Goal: Transaction & Acquisition: Purchase product/service

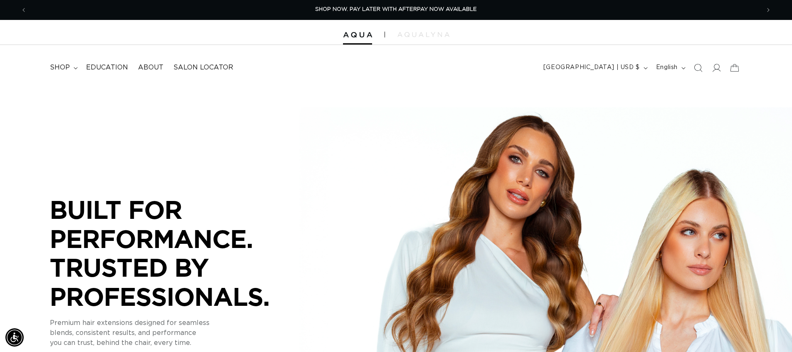
scroll to position [0, 733]
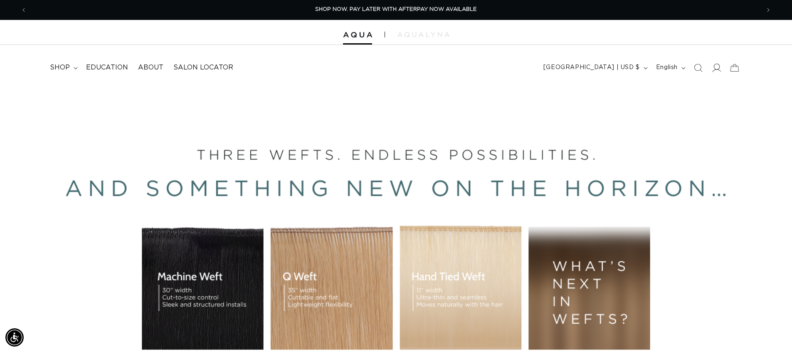
click at [719, 64] on icon at bounding box center [716, 67] width 9 height 9
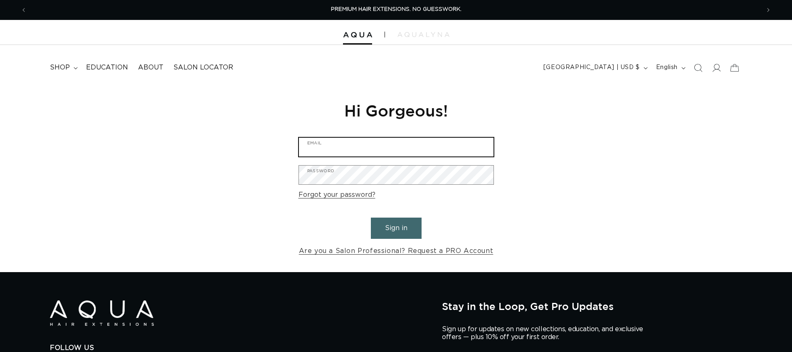
click at [362, 143] on input "Email" at bounding box center [396, 147] width 195 height 19
type input "chameleoncolorssalon@gmail.com"
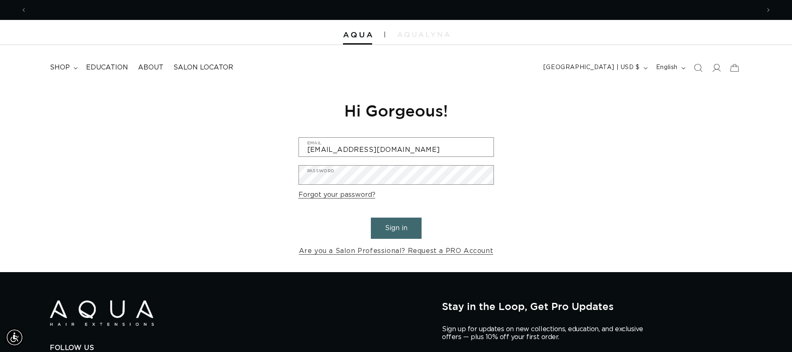
click at [391, 233] on button "Sign in" at bounding box center [396, 227] width 51 height 21
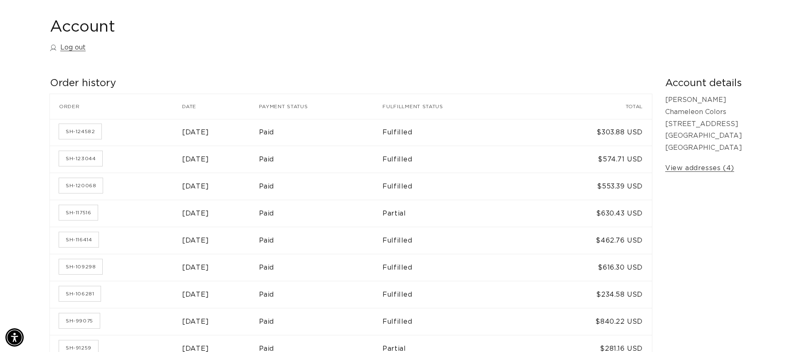
scroll to position [0, 733]
click at [317, 144] on td "Paid" at bounding box center [321, 132] width 124 height 27
click at [79, 131] on link "SH-124582" at bounding box center [80, 131] width 42 height 15
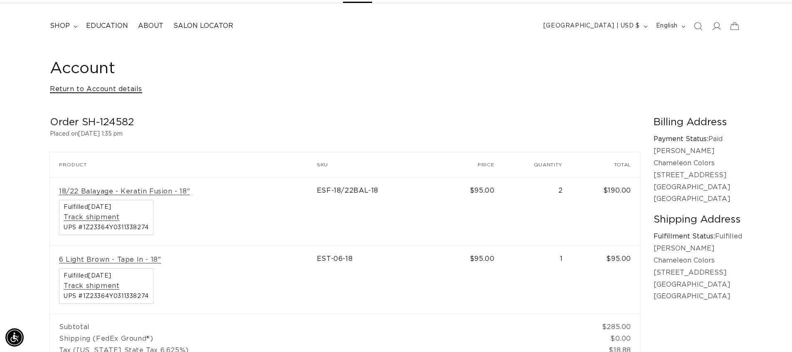
scroll to position [0, 1466]
click at [68, 88] on link "Return to Account details" at bounding box center [96, 89] width 92 height 12
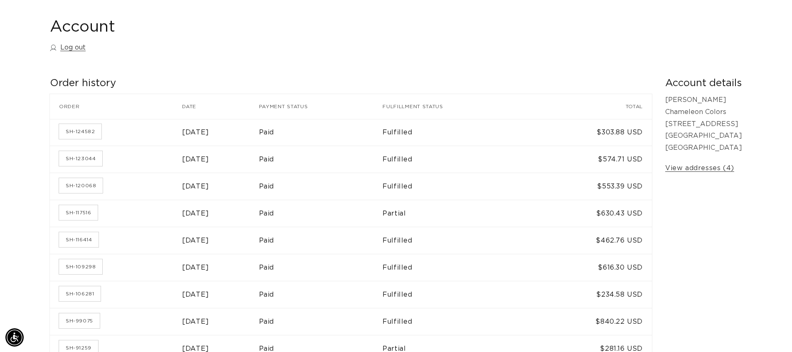
scroll to position [0, 733]
click at [72, 165] on link "SH-123044" at bounding box center [80, 158] width 43 height 15
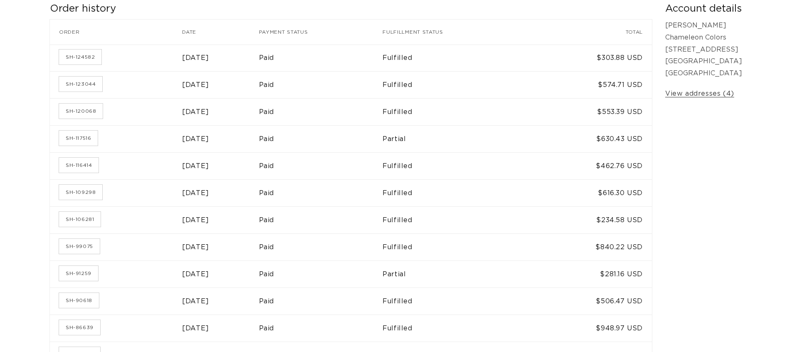
scroll to position [166, 0]
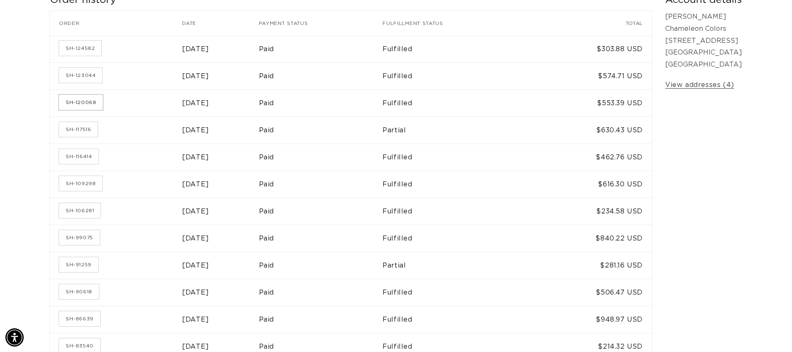
click at [82, 107] on link "SH-120068" at bounding box center [81, 102] width 44 height 15
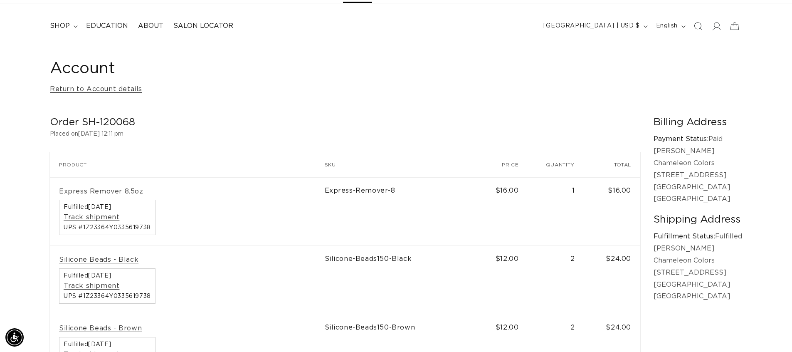
scroll to position [0, 733]
click at [81, 87] on link "Return to Account details" at bounding box center [96, 89] width 92 height 12
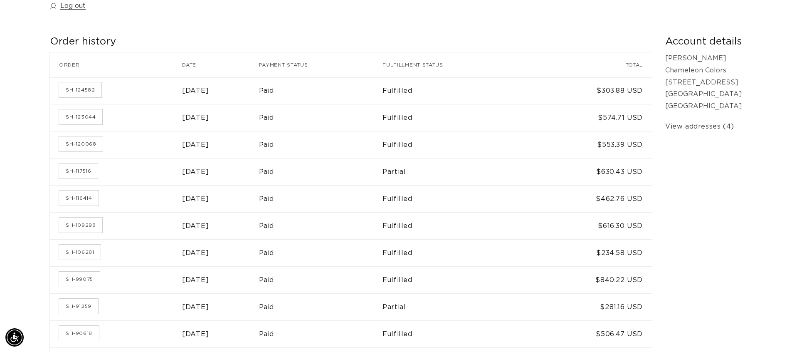
scroll to position [0, 733]
click at [96, 195] on link "SH-116414" at bounding box center [78, 197] width 39 height 15
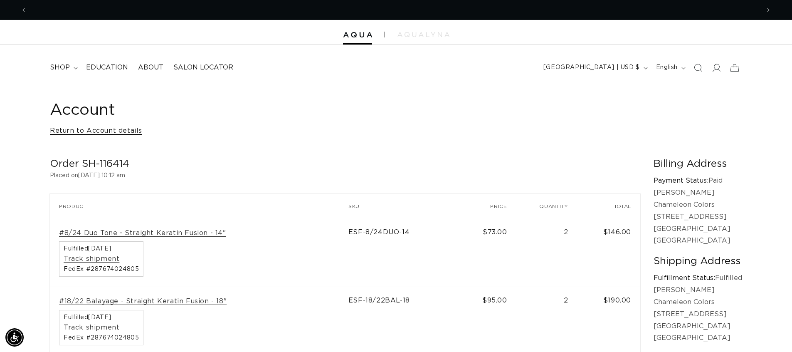
click at [118, 132] on link "Return to Account details" at bounding box center [96, 131] width 92 height 12
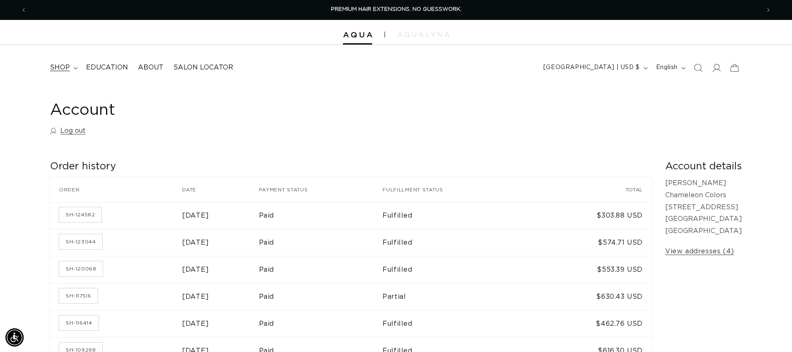
click at [60, 69] on span "shop" at bounding box center [60, 67] width 20 height 9
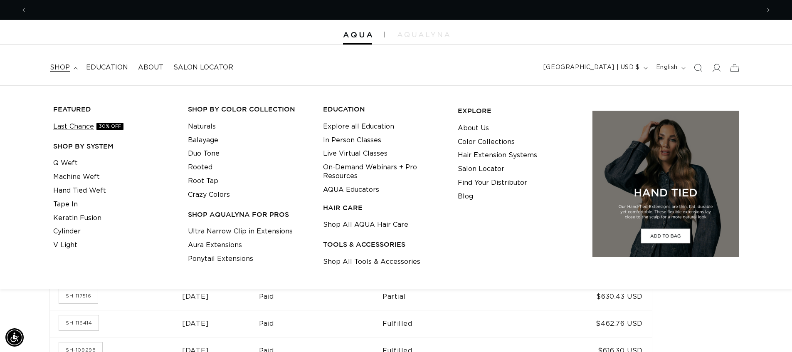
scroll to position [0, 733]
click at [89, 129] on link "Last Chance 30% OFF" at bounding box center [88, 127] width 70 height 14
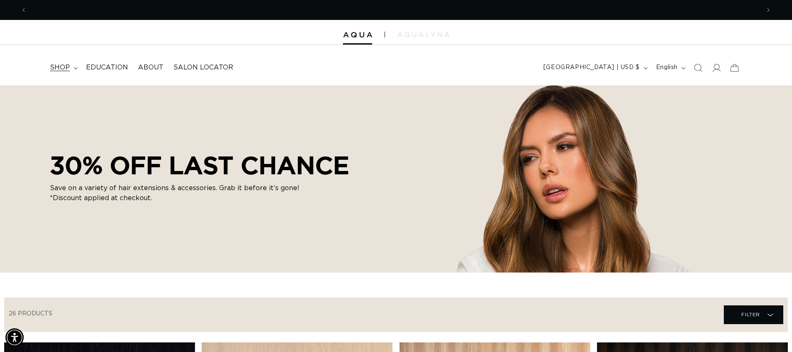
click at [65, 67] on span "shop" at bounding box center [60, 67] width 20 height 9
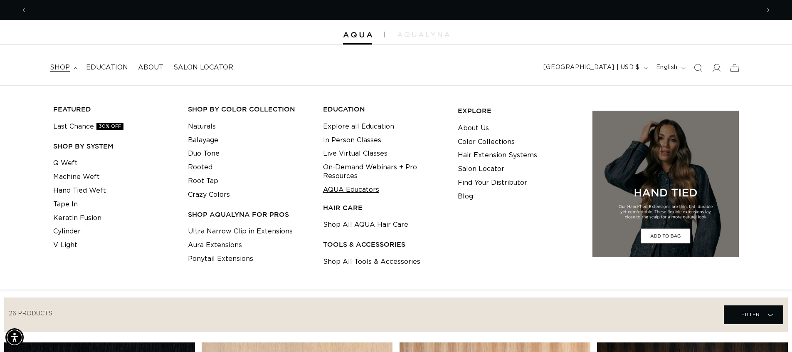
scroll to position [0, 733]
click at [233, 257] on link "Ponytail Extensions" at bounding box center [220, 259] width 65 height 14
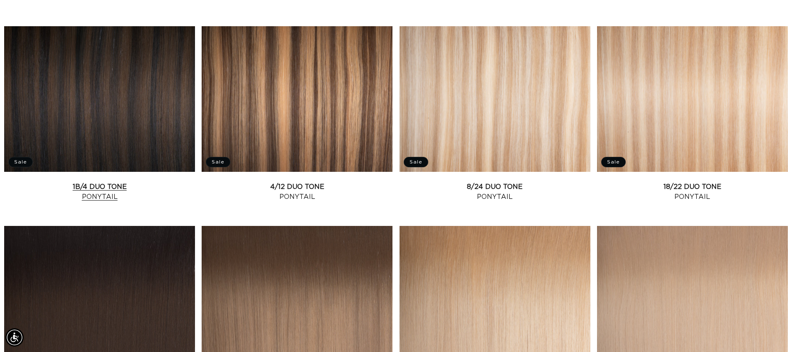
scroll to position [0, 733]
click at [111, 182] on link "1B/4 Duo Tone Ponytail" at bounding box center [99, 192] width 191 height 20
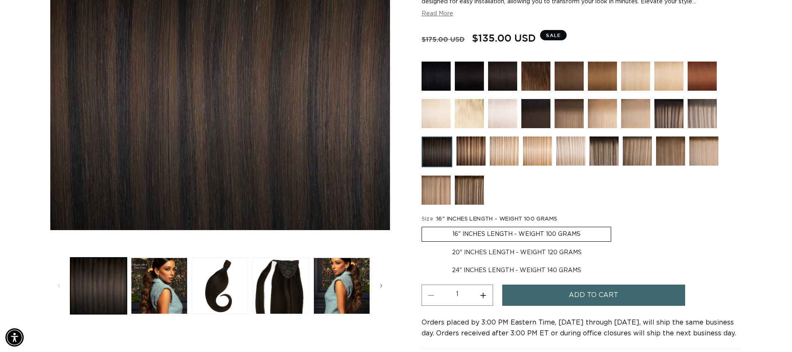
scroll to position [0, 733]
click at [446, 265] on label "24" INCHES LENGTH - WEIGHT 140 GRAMS Variant sold out or unavailable" at bounding box center [517, 270] width 190 height 14
click at [616, 244] on input "24" INCHES LENGTH - WEIGHT 140 GRAMS Variant sold out or unavailable" at bounding box center [616, 244] width 0 height 0
radio input "true"
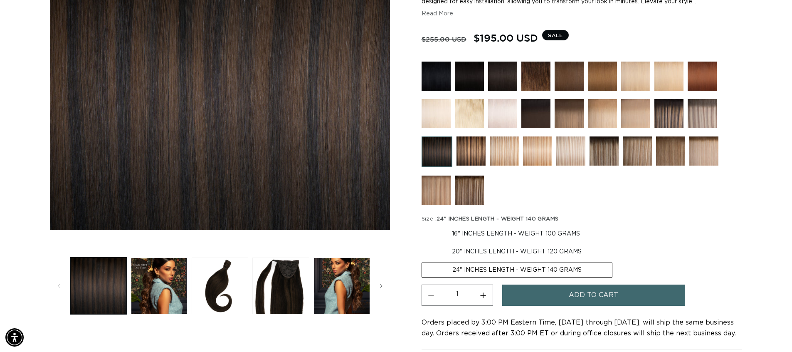
scroll to position [0, 733]
click at [489, 249] on label "20" INCHES LENGTH - WEIGHT 120 GRAMS Variant sold out or unavailable" at bounding box center [517, 251] width 190 height 14
click at [614, 225] on input "20" INCHES LENGTH - WEIGHT 120 GRAMS Variant sold out or unavailable" at bounding box center [614, 225] width 0 height 0
radio input "true"
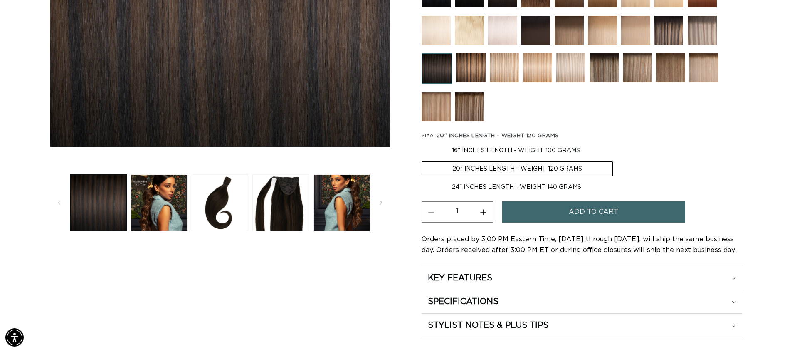
scroll to position [0, 1466]
click at [483, 183] on label "24" INCHES LENGTH - WEIGHT 140 GRAMS Variant sold out or unavailable" at bounding box center [517, 187] width 190 height 14
click at [617, 160] on input "24" INCHES LENGTH - WEIGHT 140 GRAMS Variant sold out or unavailable" at bounding box center [617, 160] width 0 height 0
radio input "true"
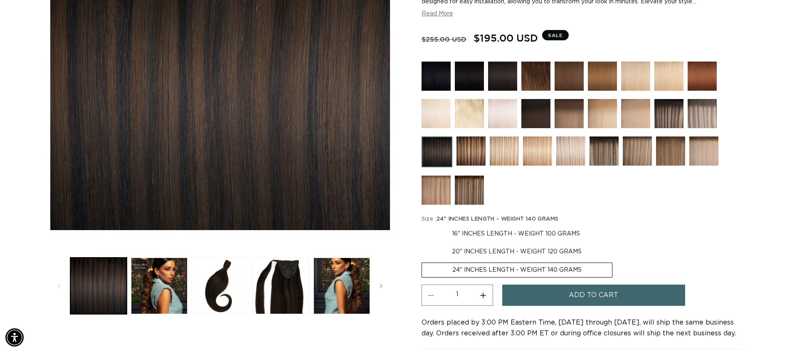
scroll to position [0, 733]
click at [278, 304] on button "Load image 4 in gallery view" at bounding box center [280, 285] width 57 height 57
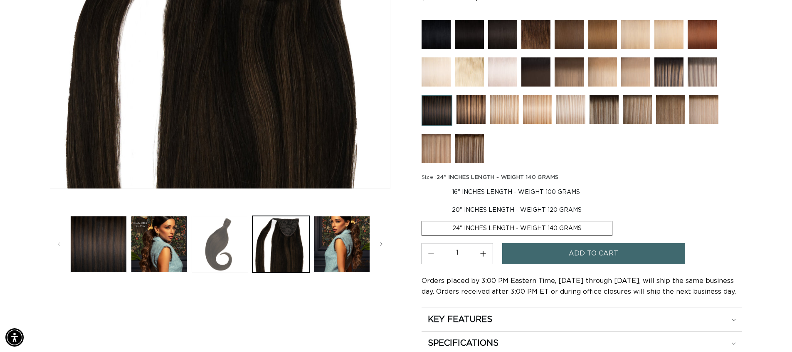
click at [235, 233] on button "Load image 3 in gallery view" at bounding box center [220, 244] width 57 height 57
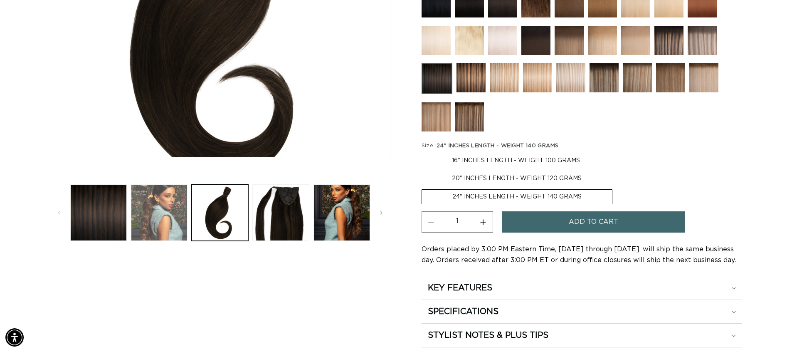
click at [154, 236] on button "Load image 2 in gallery view" at bounding box center [159, 212] width 57 height 57
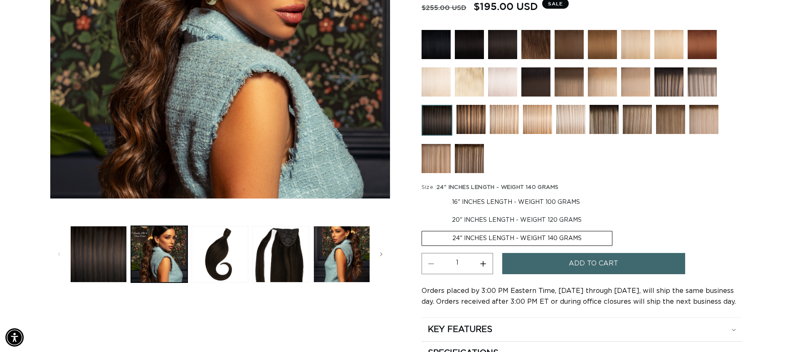
click at [438, 219] on label "20" INCHES LENGTH - WEIGHT 120 GRAMS Variant sold out or unavailable" at bounding box center [517, 220] width 190 height 14
click at [614, 194] on input "20" INCHES LENGTH - WEIGHT 120 GRAMS Variant sold out or unavailable" at bounding box center [614, 193] width 0 height 0
radio input "true"
click at [475, 236] on label "24" INCHES LENGTH - WEIGHT 140 GRAMS Variant sold out or unavailable" at bounding box center [517, 239] width 190 height 14
click at [617, 212] on input "24" INCHES LENGTH - WEIGHT 140 GRAMS Variant sold out or unavailable" at bounding box center [617, 211] width 0 height 0
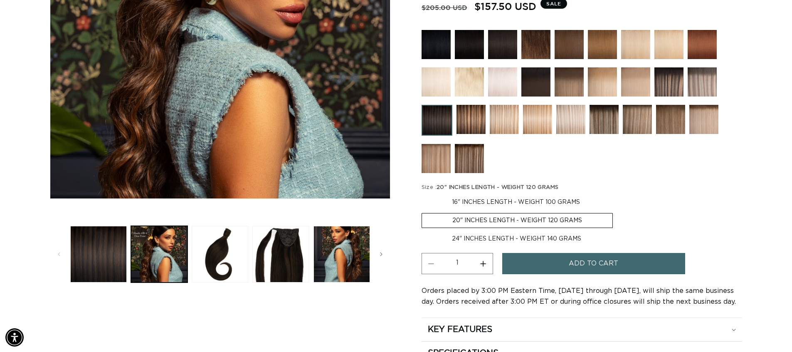
radio input "true"
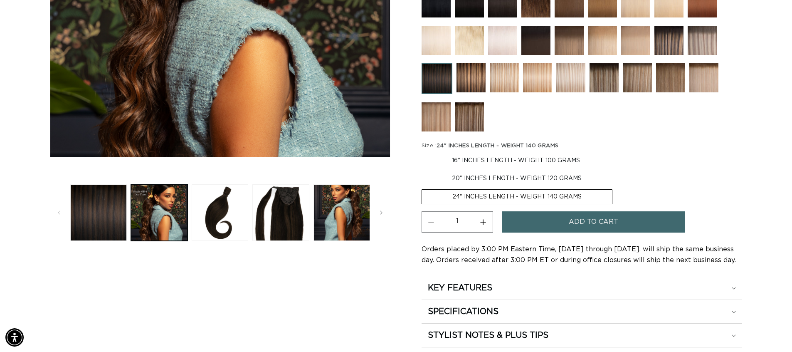
click at [626, 224] on button "Add to cart" at bounding box center [593, 221] width 183 height 21
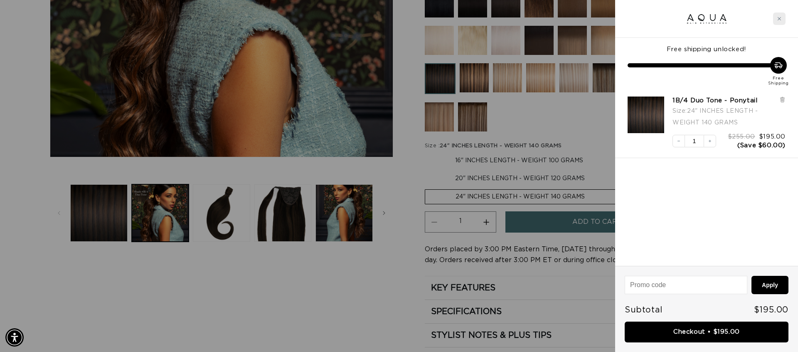
click at [778, 22] on div "Close cart" at bounding box center [779, 18] width 12 height 12
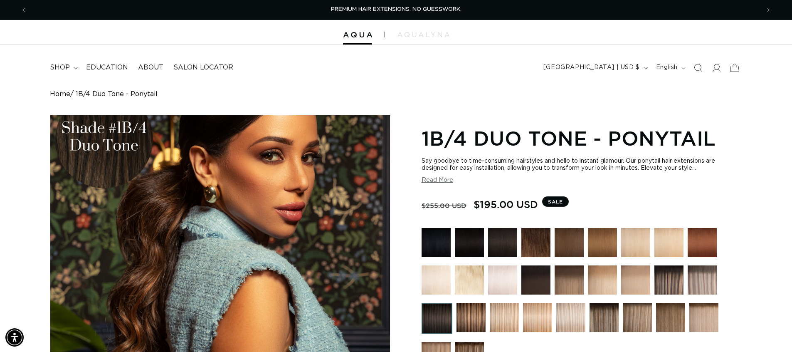
click at [733, 67] on icon at bounding box center [735, 68] width 20 height 20
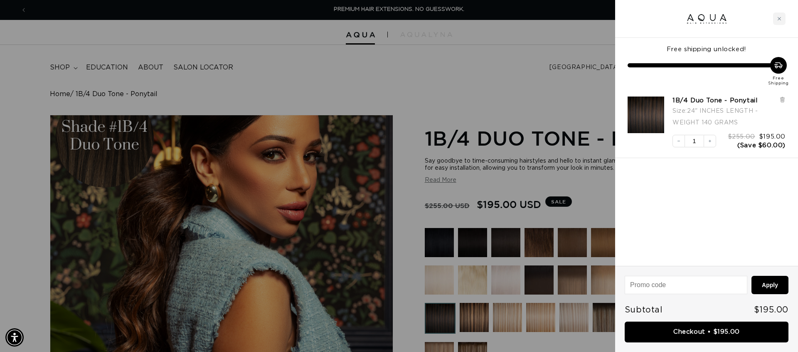
click at [557, 114] on div at bounding box center [399, 176] width 798 height 352
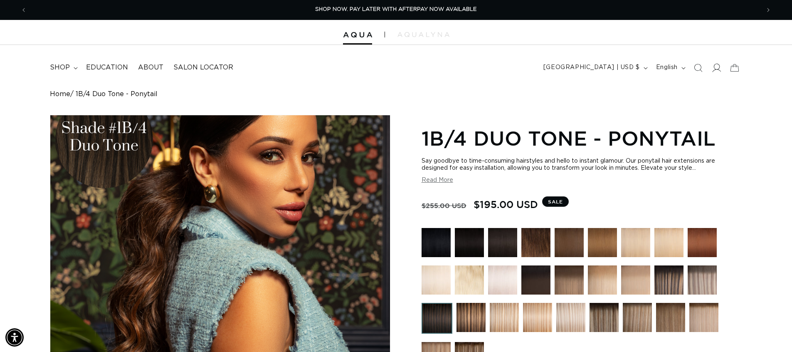
click at [713, 72] on icon at bounding box center [716, 67] width 9 height 9
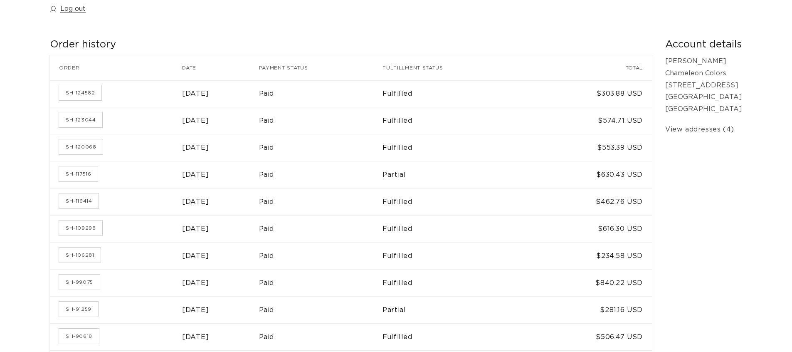
scroll to position [125, 0]
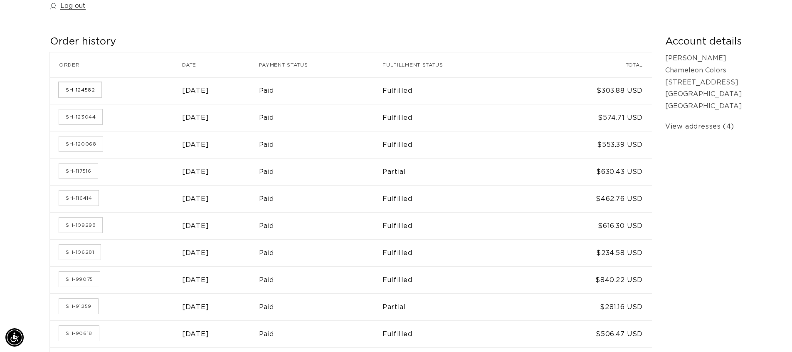
click at [78, 93] on link "SH-124582" at bounding box center [80, 89] width 42 height 15
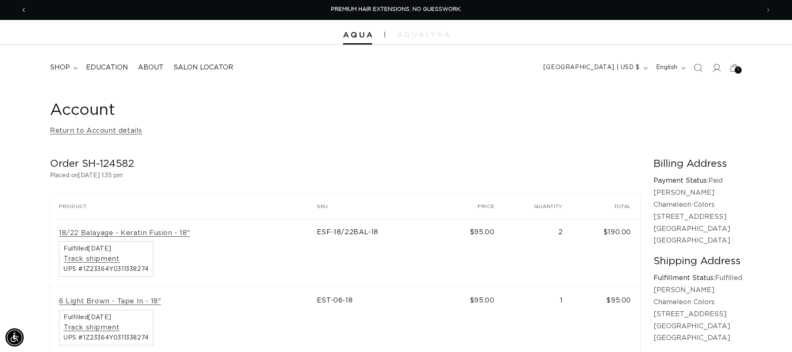
click at [23, 10] on icon "Previous announcement" at bounding box center [23, 9] width 3 height 9
click at [74, 136] on link "Return to Account details" at bounding box center [96, 131] width 92 height 12
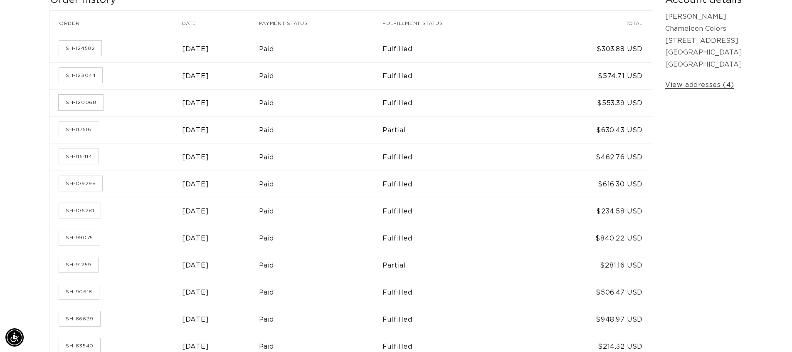
click at [88, 100] on link "SH-120068" at bounding box center [81, 102] width 44 height 15
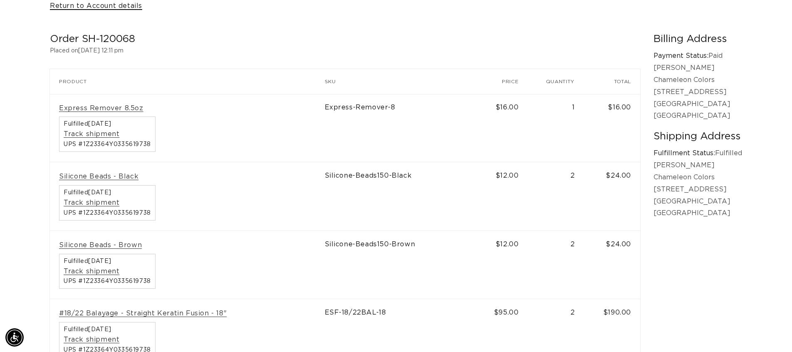
scroll to position [0, 733]
click at [70, 9] on link "Return to Account details" at bounding box center [96, 6] width 92 height 12
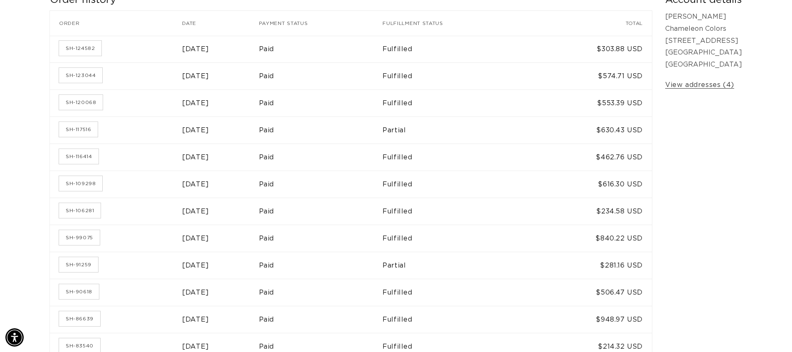
scroll to position [0, 733]
click at [88, 131] on link "SH-117516" at bounding box center [78, 129] width 39 height 15
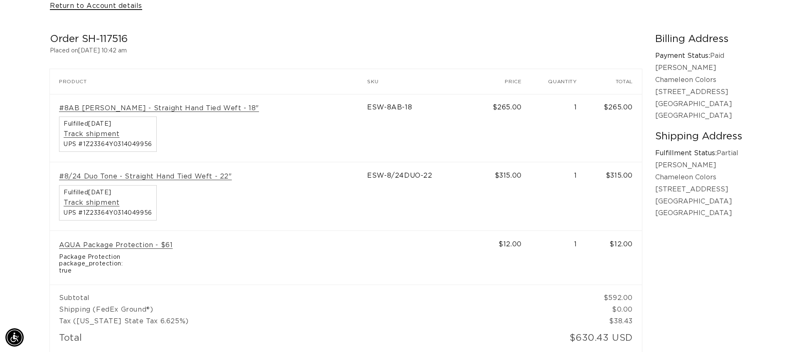
click at [74, 11] on link "Return to Account details" at bounding box center [96, 6] width 92 height 12
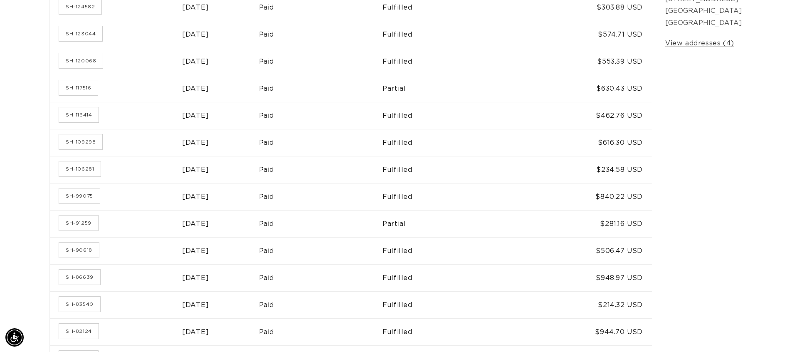
scroll to position [0, 1466]
click at [87, 114] on link "SH-116414" at bounding box center [78, 114] width 39 height 15
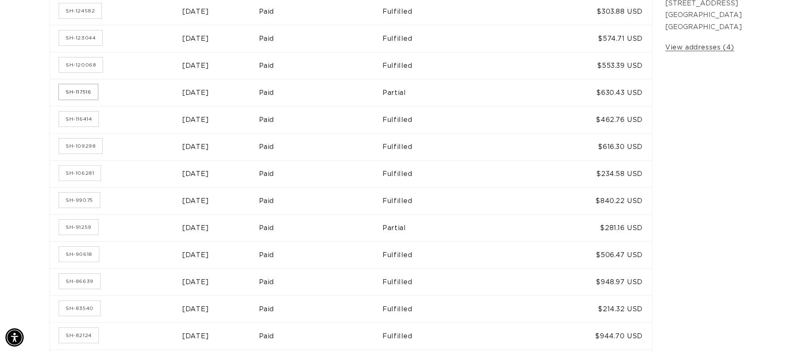
click at [80, 94] on link "SH-117516" at bounding box center [78, 91] width 39 height 15
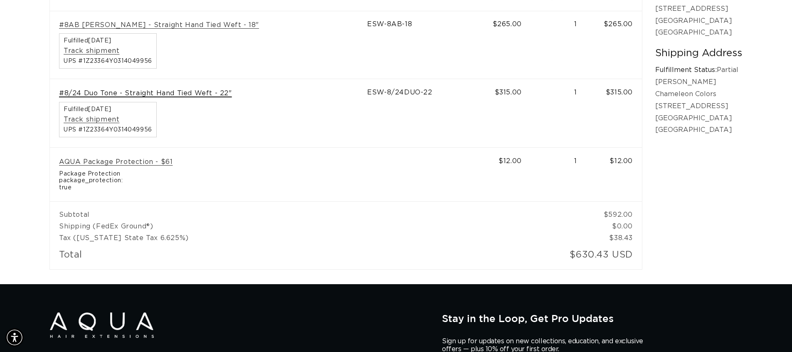
scroll to position [0, 1466]
click at [91, 96] on link "#8/24 Duo Tone - Straight Hand Tied Weft - 22"" at bounding box center [145, 93] width 173 height 9
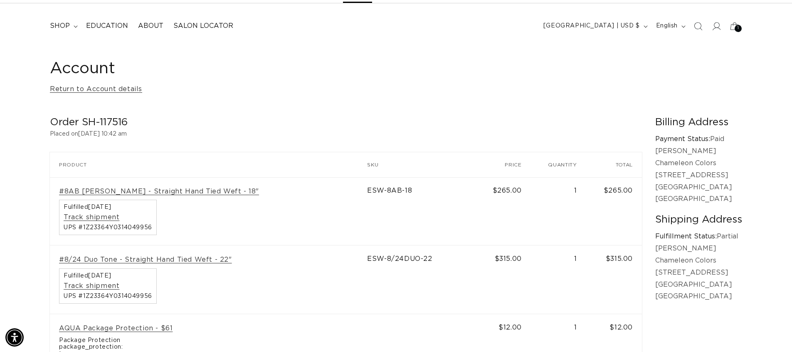
scroll to position [0, 733]
click at [57, 90] on link "Return to Account details" at bounding box center [96, 89] width 92 height 12
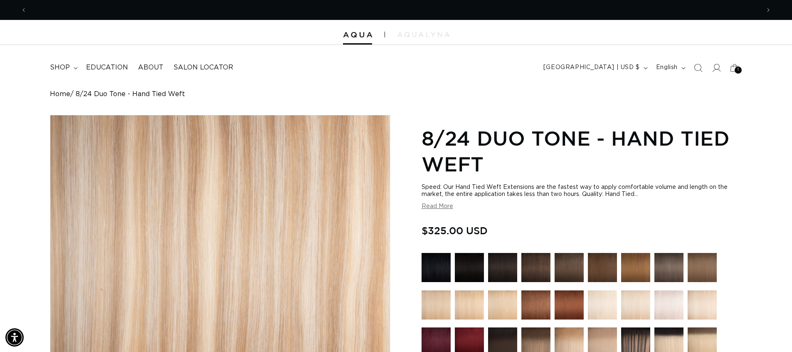
scroll to position [0, 733]
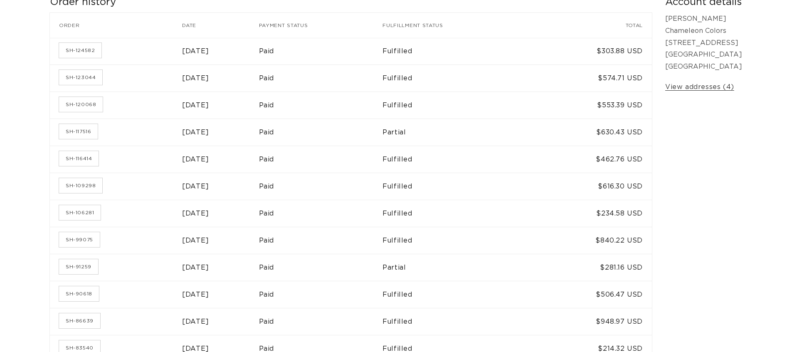
scroll to position [166, 0]
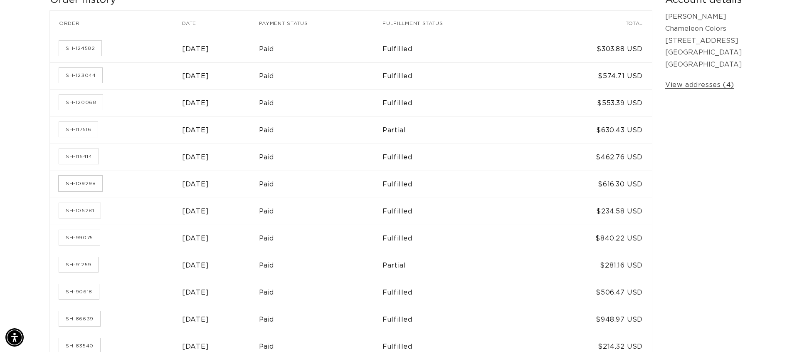
click at [81, 182] on link "SH-109298" at bounding box center [80, 183] width 43 height 15
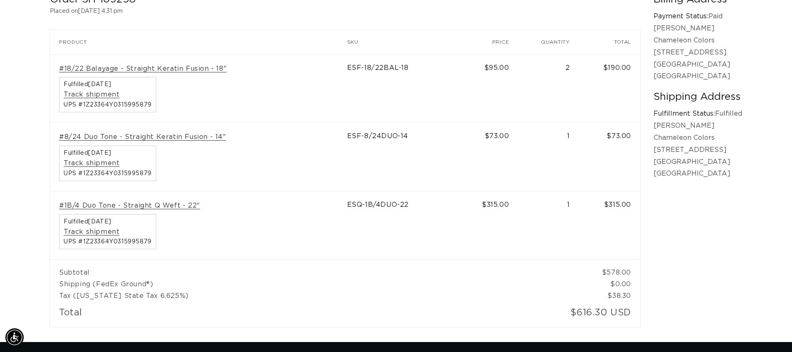
scroll to position [166, 0]
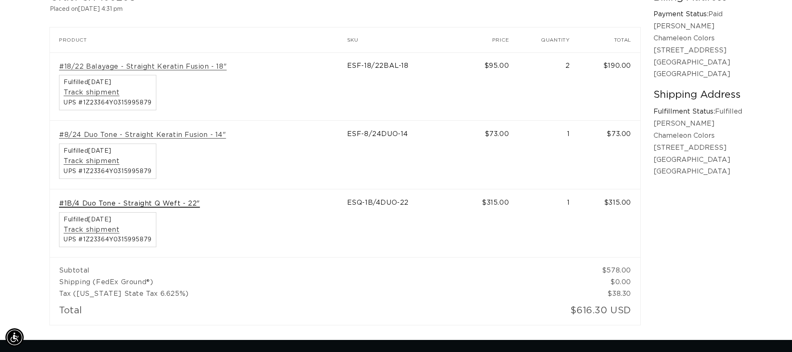
click at [165, 203] on link "#1B/4 Duo Tone - Straight Q Weft - 22"" at bounding box center [129, 203] width 141 height 9
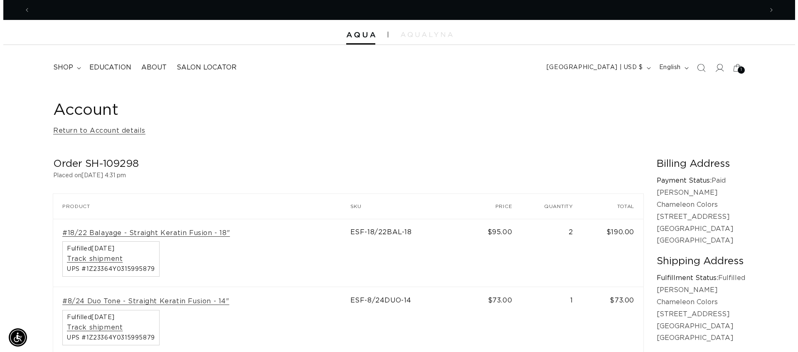
scroll to position [0, 733]
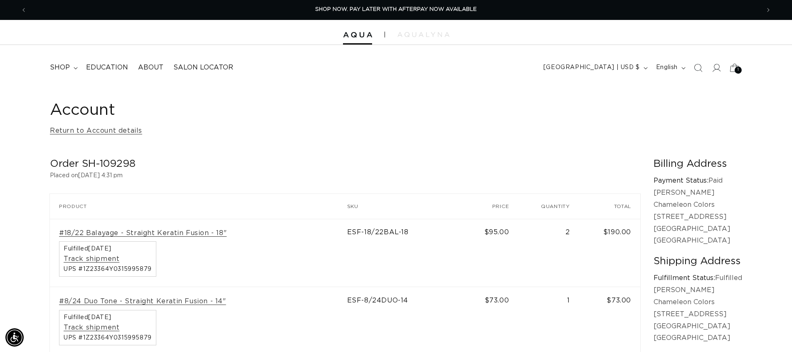
click at [735, 67] on icon at bounding box center [735, 68] width 20 height 20
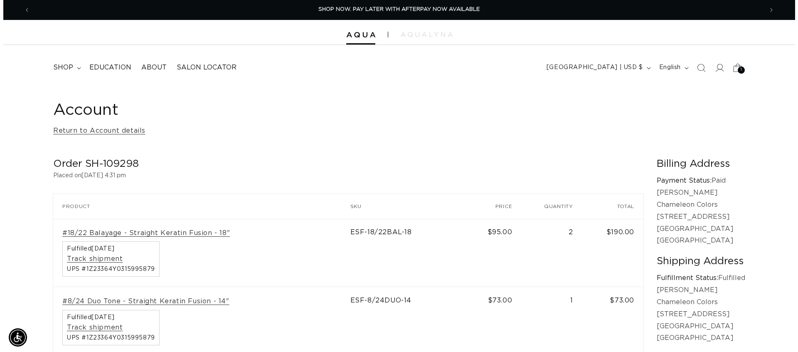
scroll to position [0, 739]
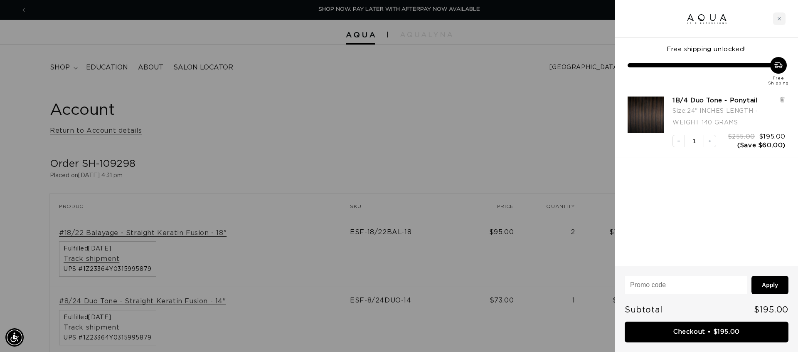
click at [648, 98] on img "1B/4 Duo Tone - Ponytail - 24&quot; INCHES LENGTH - WEIGHT 140 GRAMS" at bounding box center [646, 114] width 37 height 37
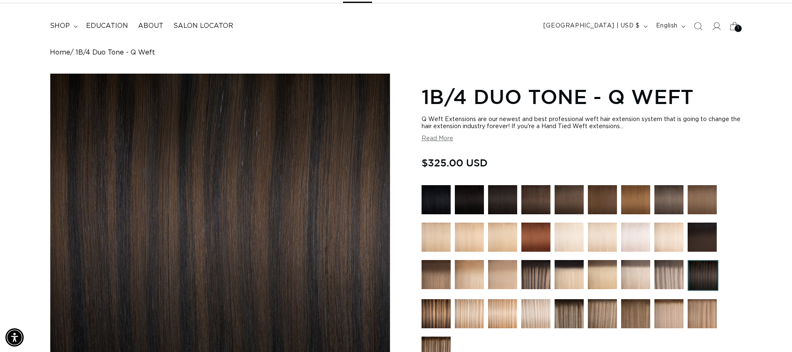
click at [736, 29] on div "1 1" at bounding box center [738, 28] width 7 height 7
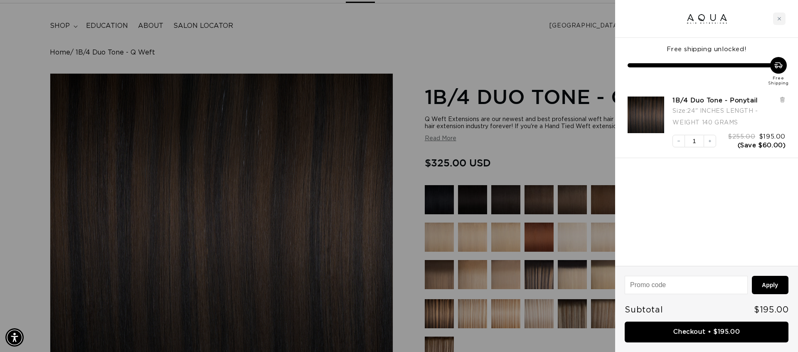
scroll to position [0, 739]
click at [347, 46] on div at bounding box center [399, 176] width 798 height 352
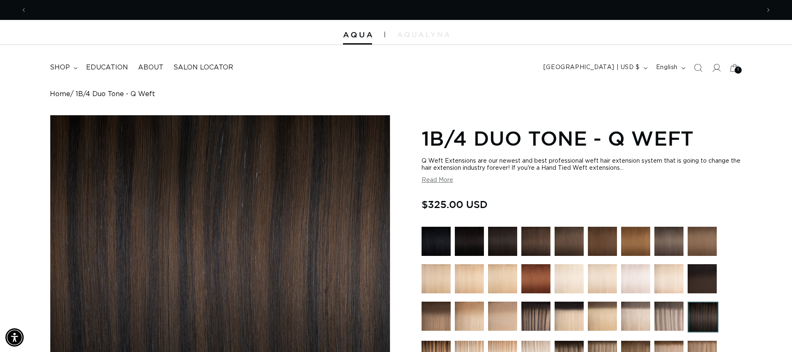
scroll to position [0, 0]
click at [22, 13] on span "Previous announcement" at bounding box center [24, 10] width 8 height 8
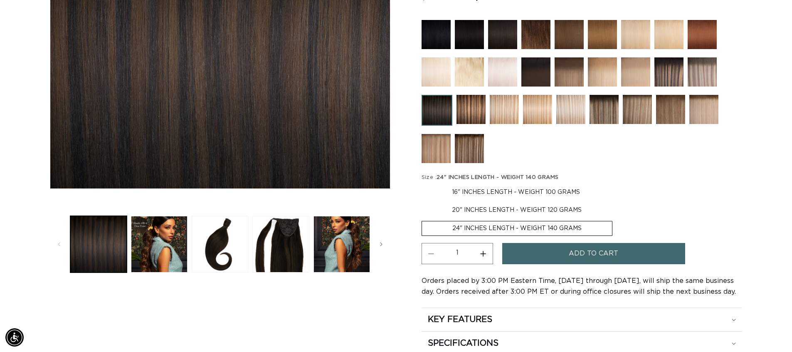
scroll to position [0, 733]
click at [547, 210] on label "20" INCHES LENGTH - WEIGHT 120 GRAMS Variant sold out or unavailable" at bounding box center [517, 210] width 190 height 14
click at [614, 184] on input "20" INCHES LENGTH - WEIGHT 120 GRAMS Variant sold out or unavailable" at bounding box center [614, 183] width 0 height 0
radio input "true"
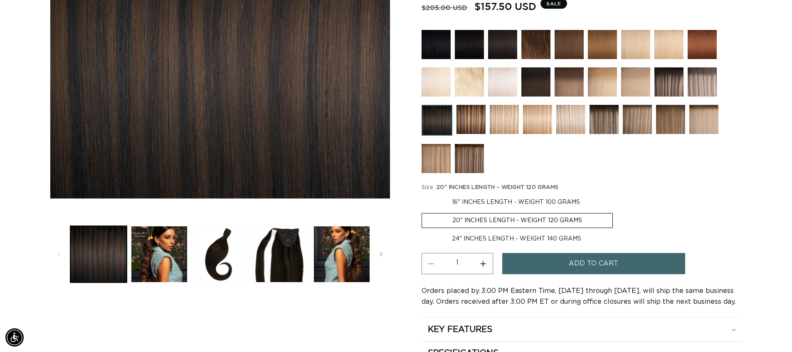
scroll to position [208, 0]
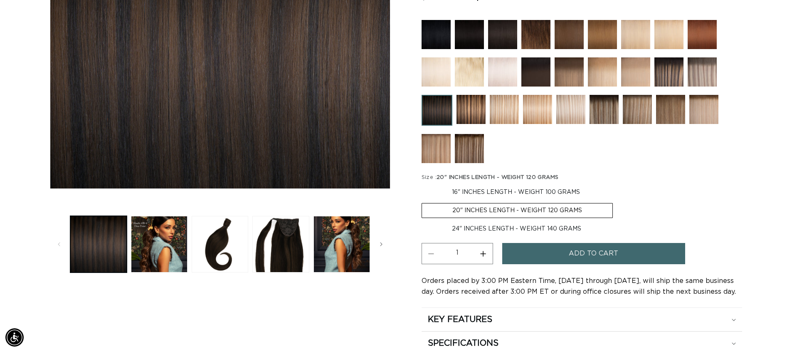
click at [619, 256] on button "Add to cart" at bounding box center [593, 253] width 183 height 21
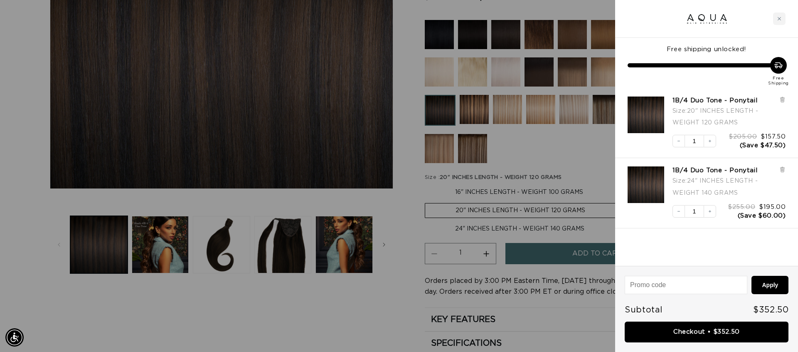
scroll to position [0, 0]
click at [784, 19] on div "Close cart" at bounding box center [779, 18] width 12 height 12
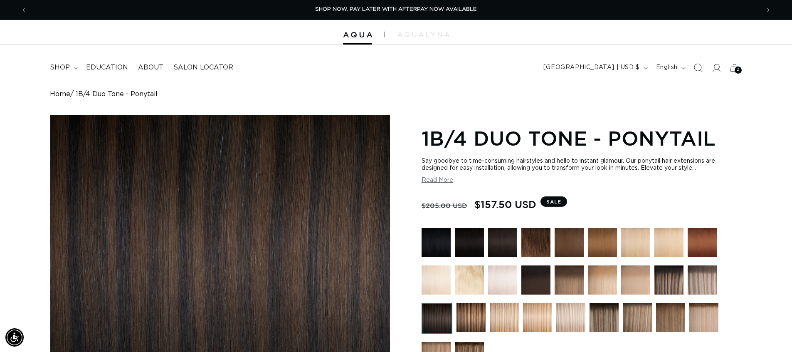
click at [702, 62] on span "Search" at bounding box center [698, 68] width 18 height 18
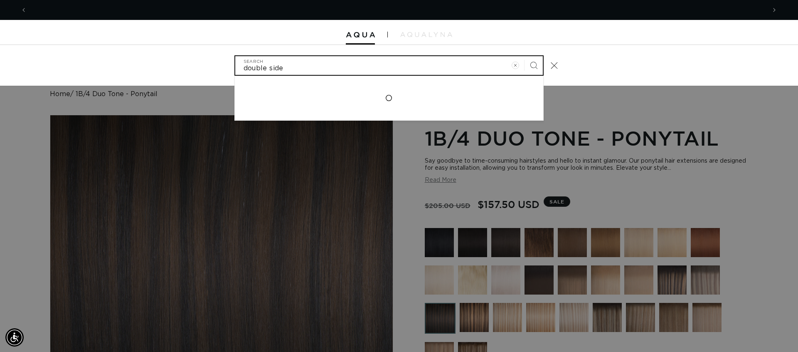
scroll to position [0, 739]
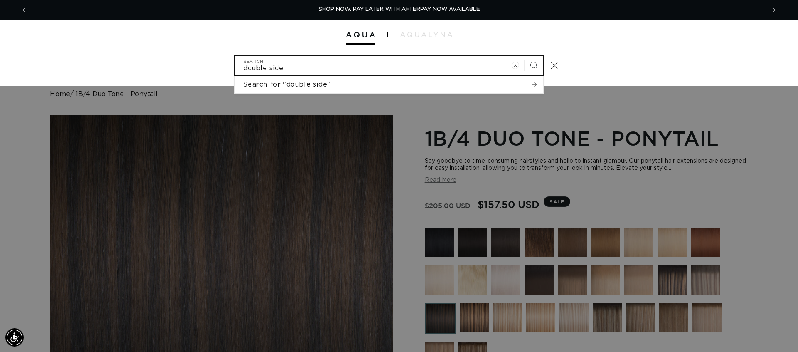
type input "double side"
click at [525, 56] on button "Search" at bounding box center [534, 65] width 18 height 18
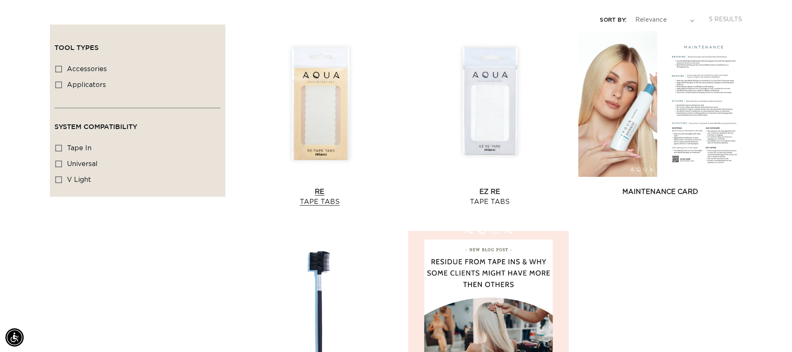
click at [317, 187] on link "Re Tape Tabs" at bounding box center [320, 197] width 164 height 20
click at [501, 187] on link "EZ Re Tape Tabs" at bounding box center [490, 197] width 164 height 20
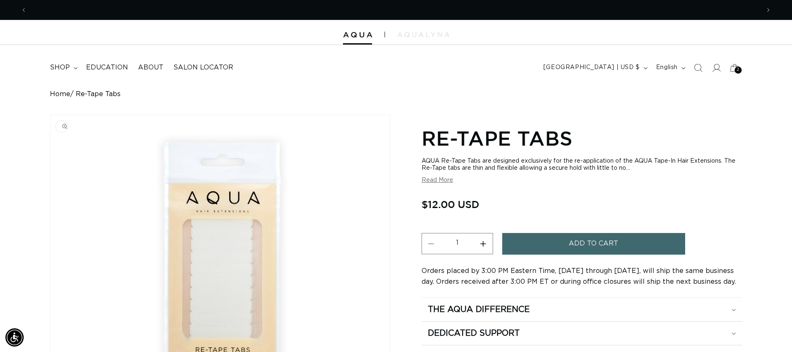
scroll to position [0, 1466]
click at [21, 8] on span "Previous announcement" at bounding box center [24, 10] width 8 height 8
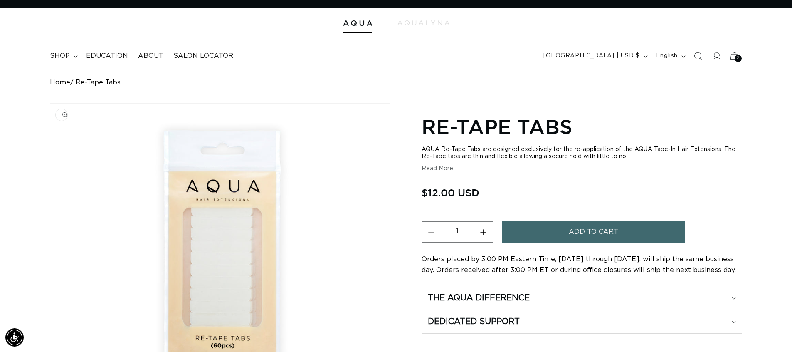
scroll to position [0, 0]
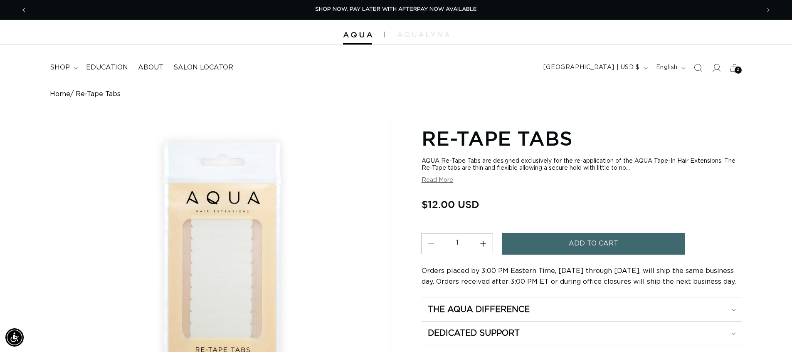
click at [24, 7] on icon "Previous announcement" at bounding box center [23, 9] width 3 height 9
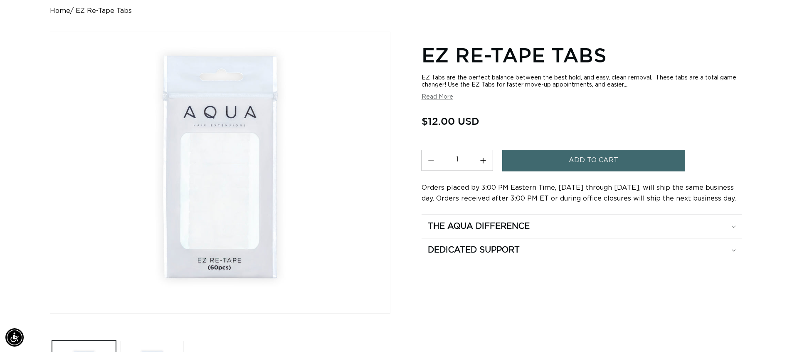
scroll to position [0, 1466]
click at [435, 98] on button "Read More" at bounding box center [438, 97] width 32 height 7
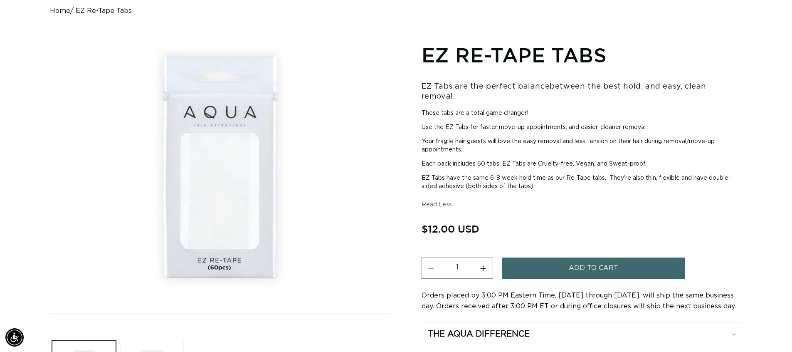
click at [537, 299] on section "EZ Re-Tape Tabs EZ Tabs are the perfect balance between the best hold, and easy…" at bounding box center [582, 205] width 321 height 330
